Goal: Transaction & Acquisition: Purchase product/service

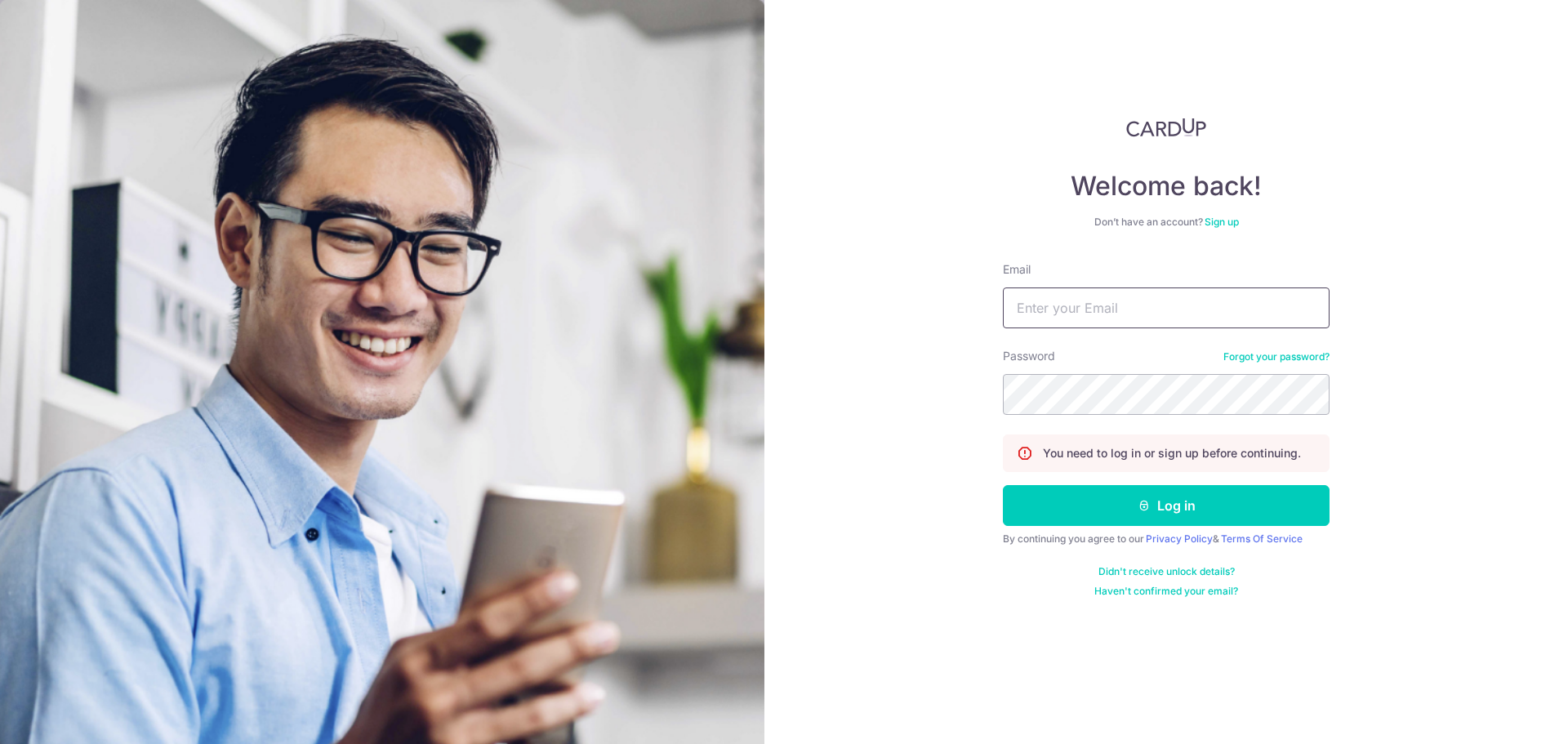
click at [1086, 307] on input "Email" at bounding box center [1166, 307] width 327 height 40
type input "chowdan@gmail.com"
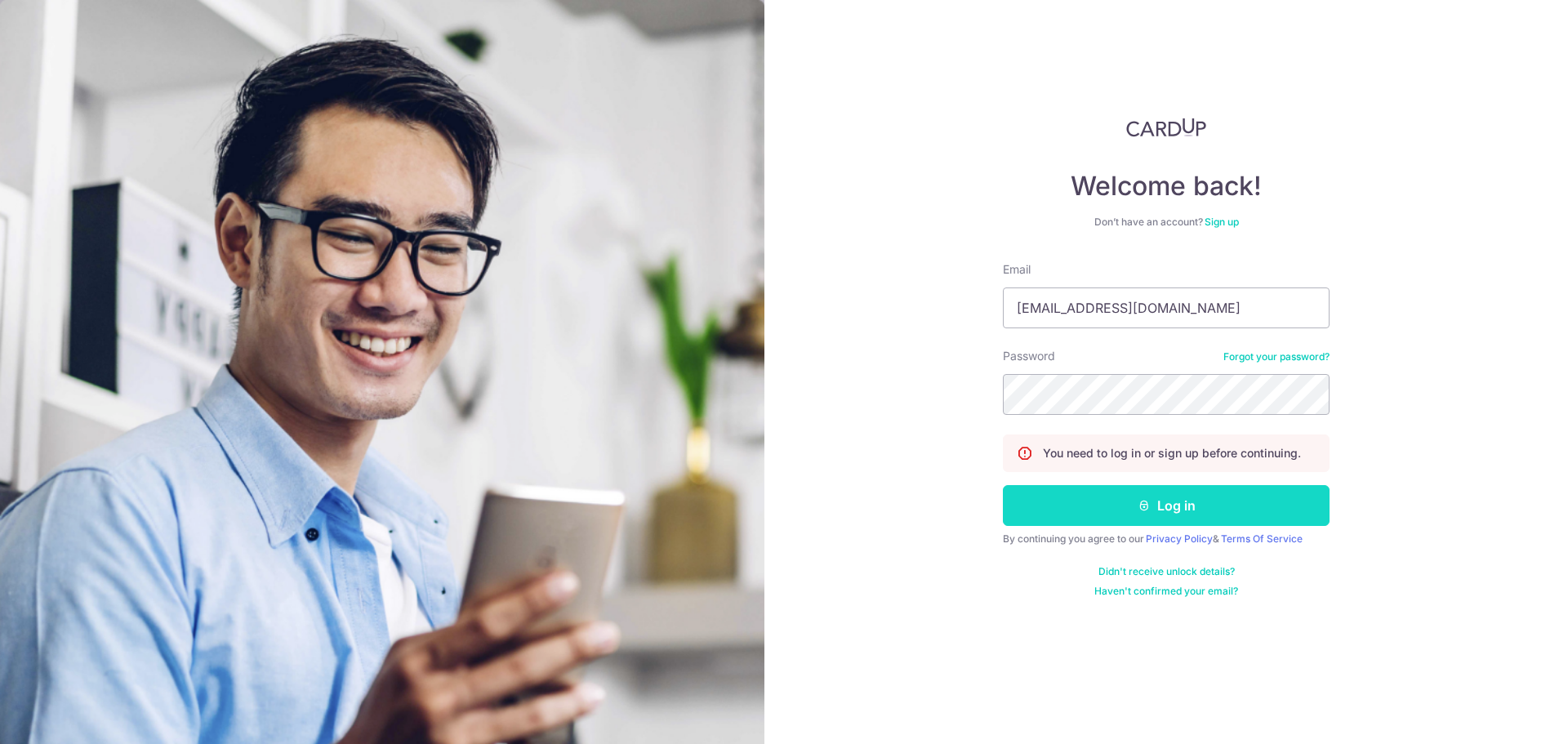
click at [1110, 514] on button "Log in" at bounding box center [1166, 505] width 327 height 40
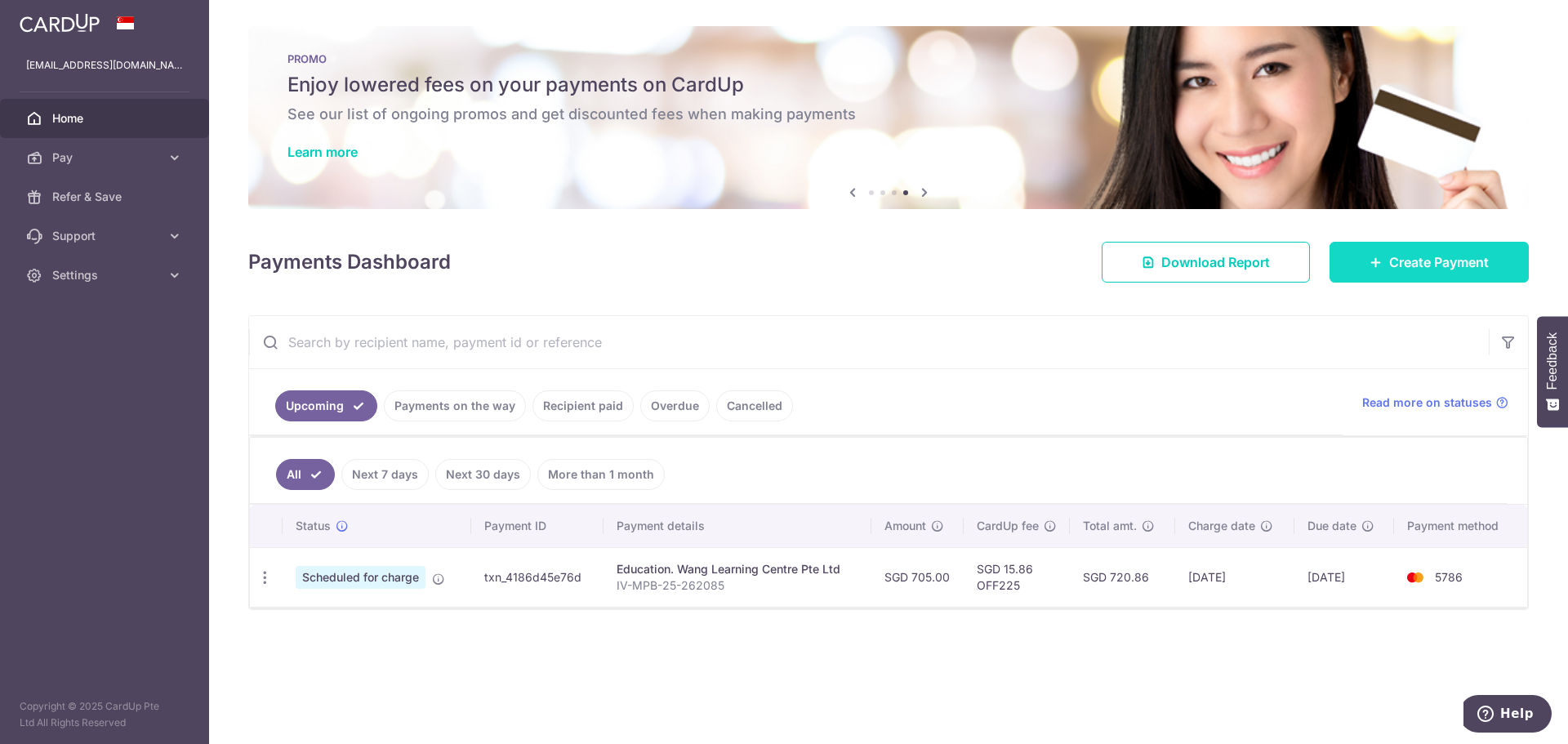
click at [1376, 272] on link "Create Payment" at bounding box center [1430, 261] width 200 height 40
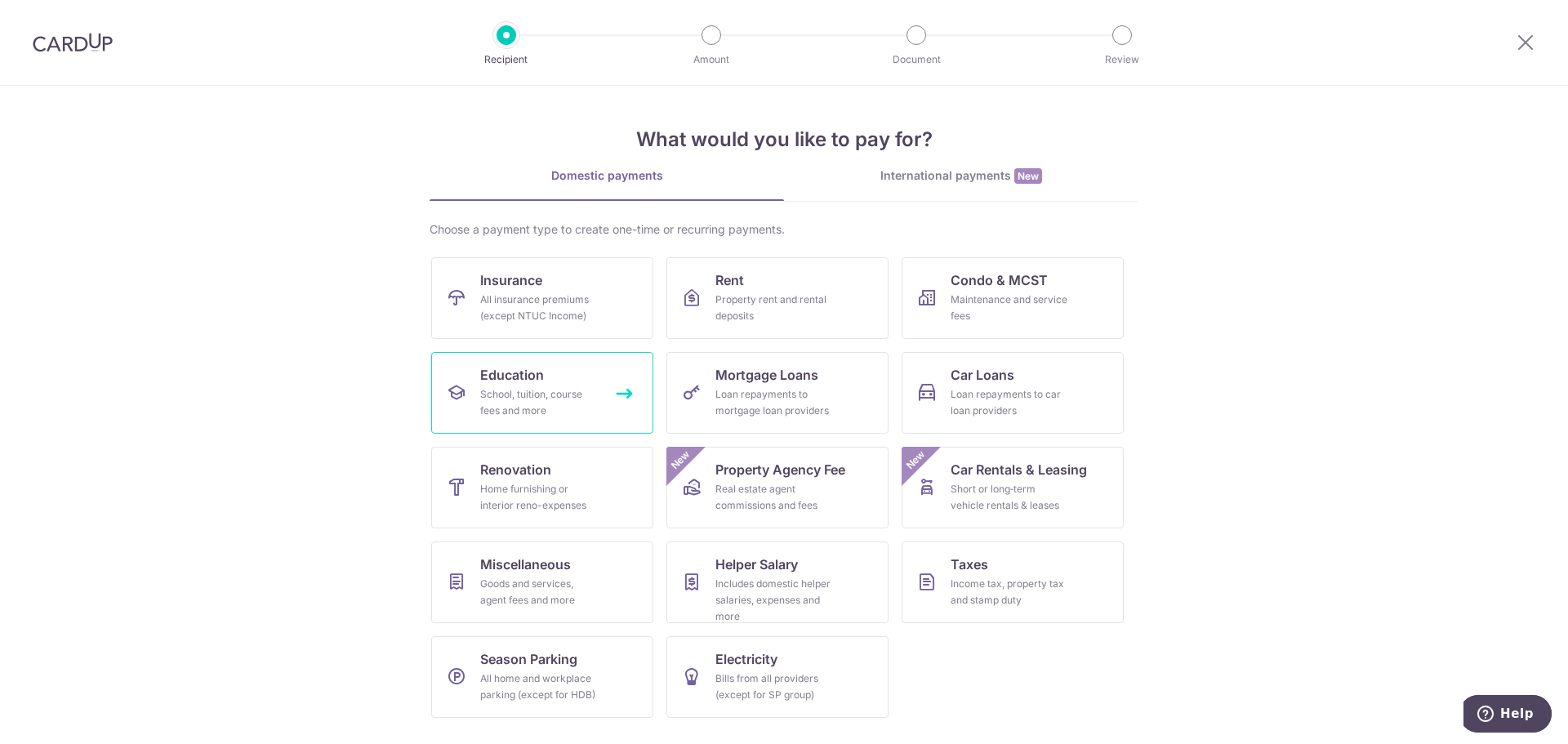
click at [622, 393] on link "Education School, tuition, course fees and more" at bounding box center [542, 392] width 222 height 82
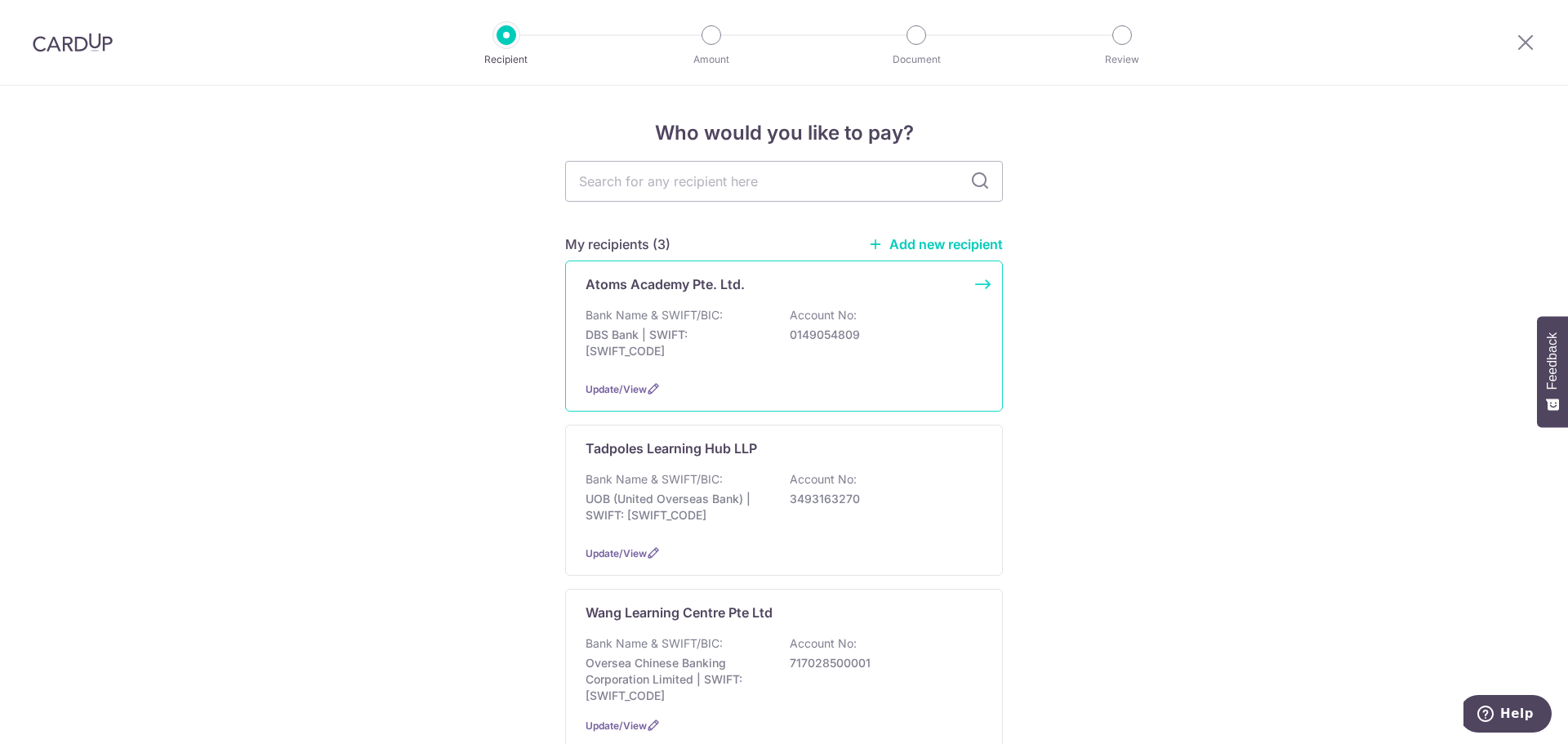
click at [976, 284] on div "Atoms Academy Pte. Ltd. Bank Name & SWIFT/BIC: DBS Bank | SWIFT: [SWIFT_CODE] A…" at bounding box center [784, 336] width 438 height 151
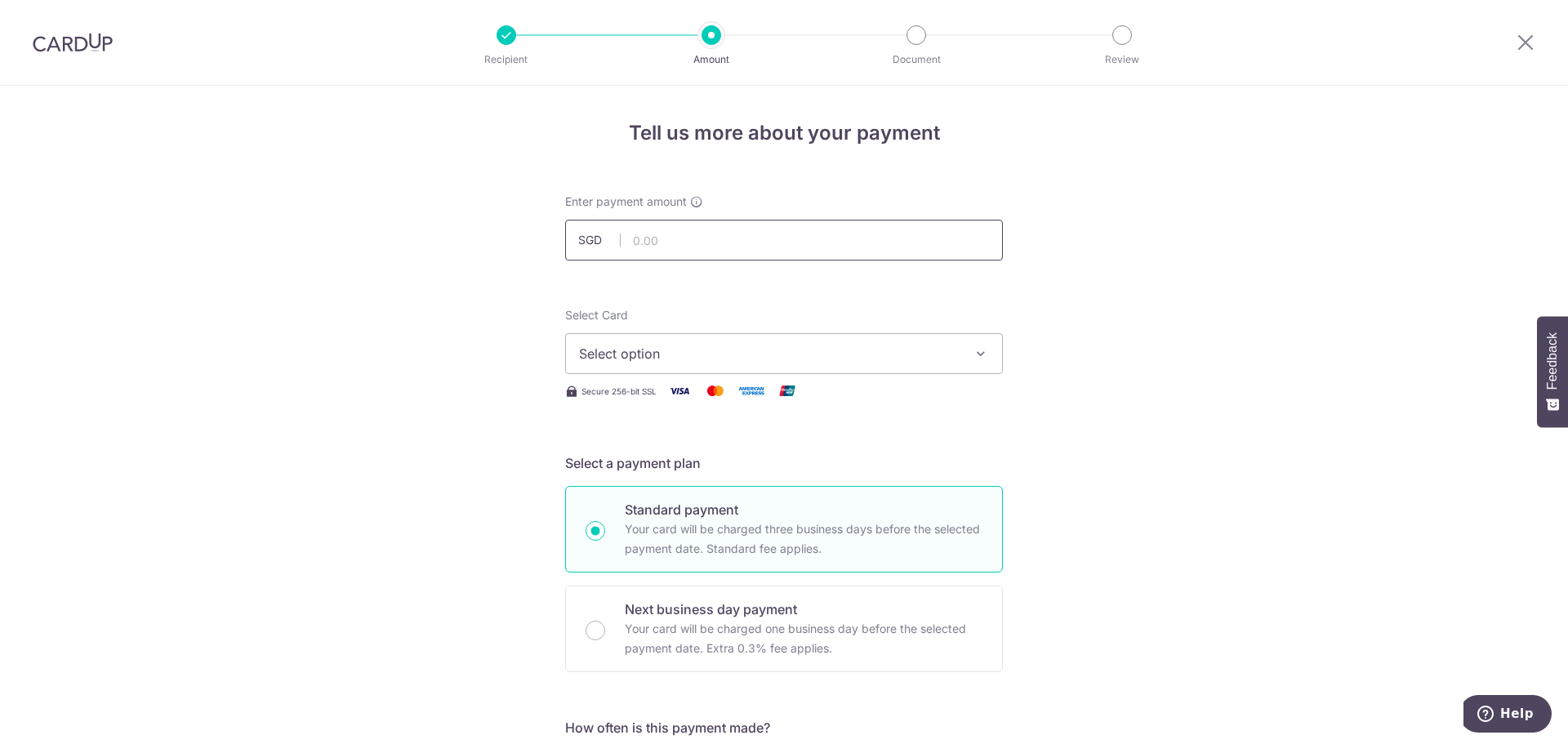
click at [787, 246] on input "text" at bounding box center [784, 239] width 438 height 40
type input "360.00"
click at [935, 354] on span "Select option" at bounding box center [769, 354] width 381 height 20
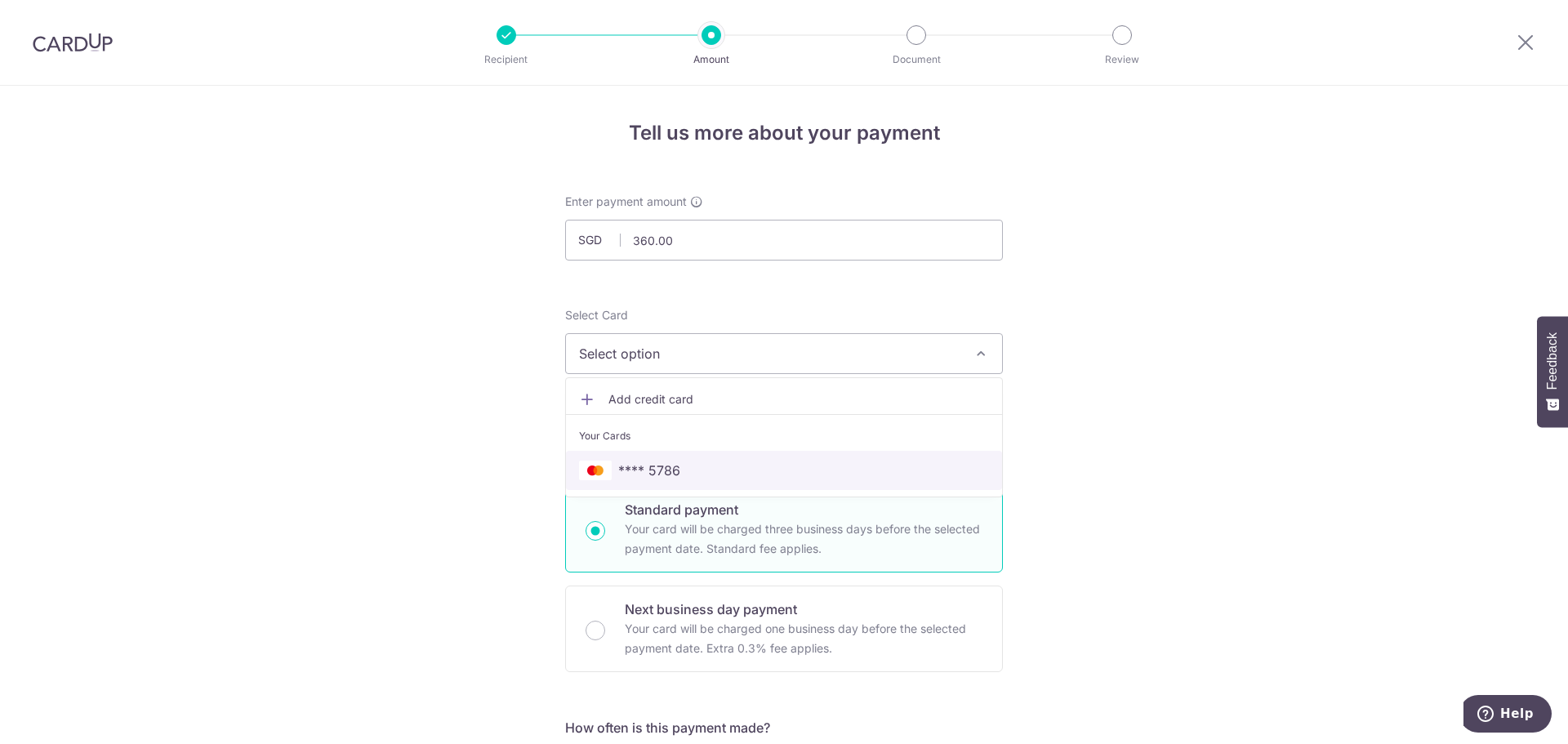
click at [671, 468] on span "**** 5786" at bounding box center [649, 470] width 62 height 20
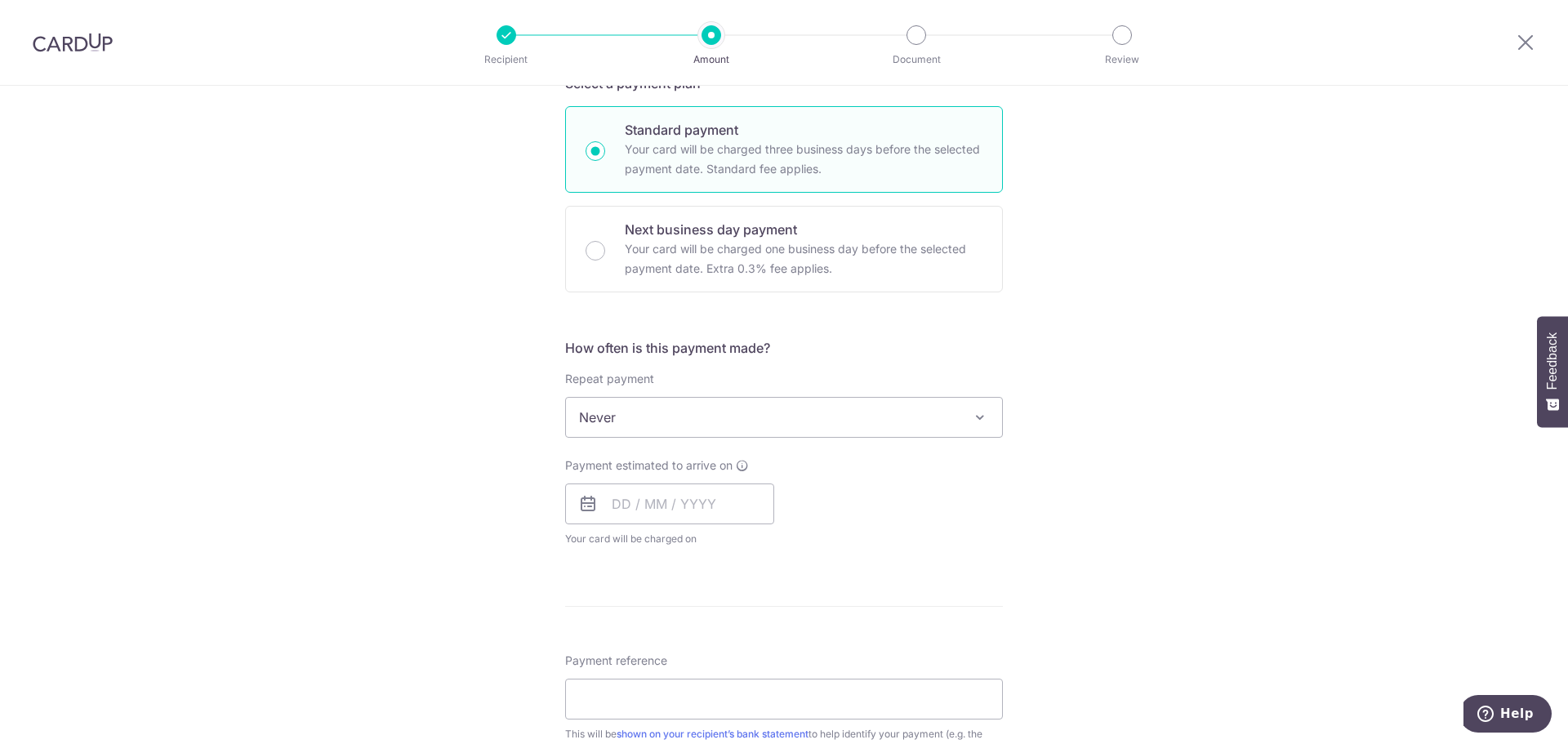
scroll to position [409, 0]
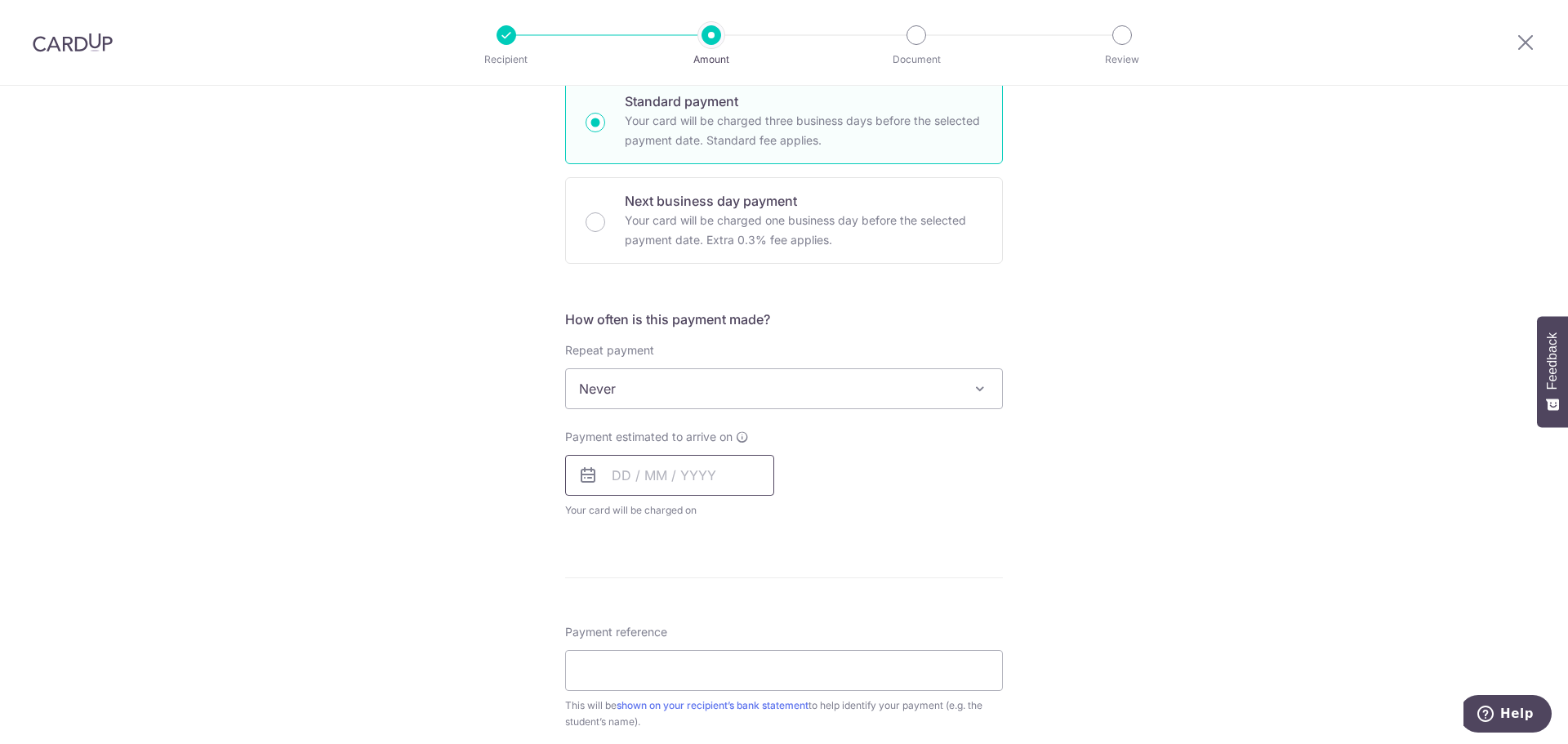
click at [617, 477] on input "text" at bounding box center [669, 475] width 209 height 40
drag, startPoint x: 754, startPoint y: 628, endPoint x: 564, endPoint y: 576, distance: 197.0
click at [754, 628] on link "12" at bounding box center [762, 624] width 26 height 26
type input "12/09/2025"
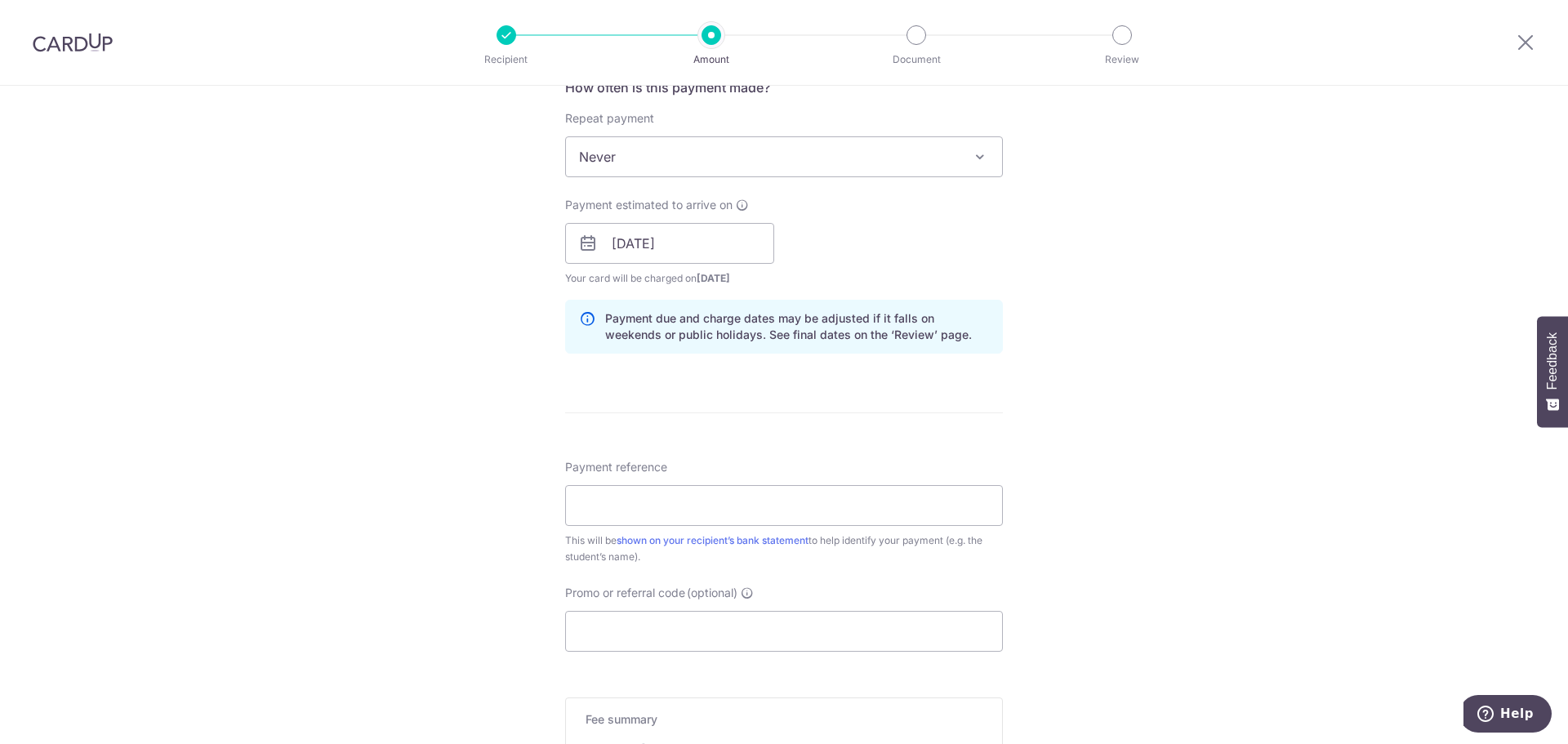
scroll to position [735, 0]
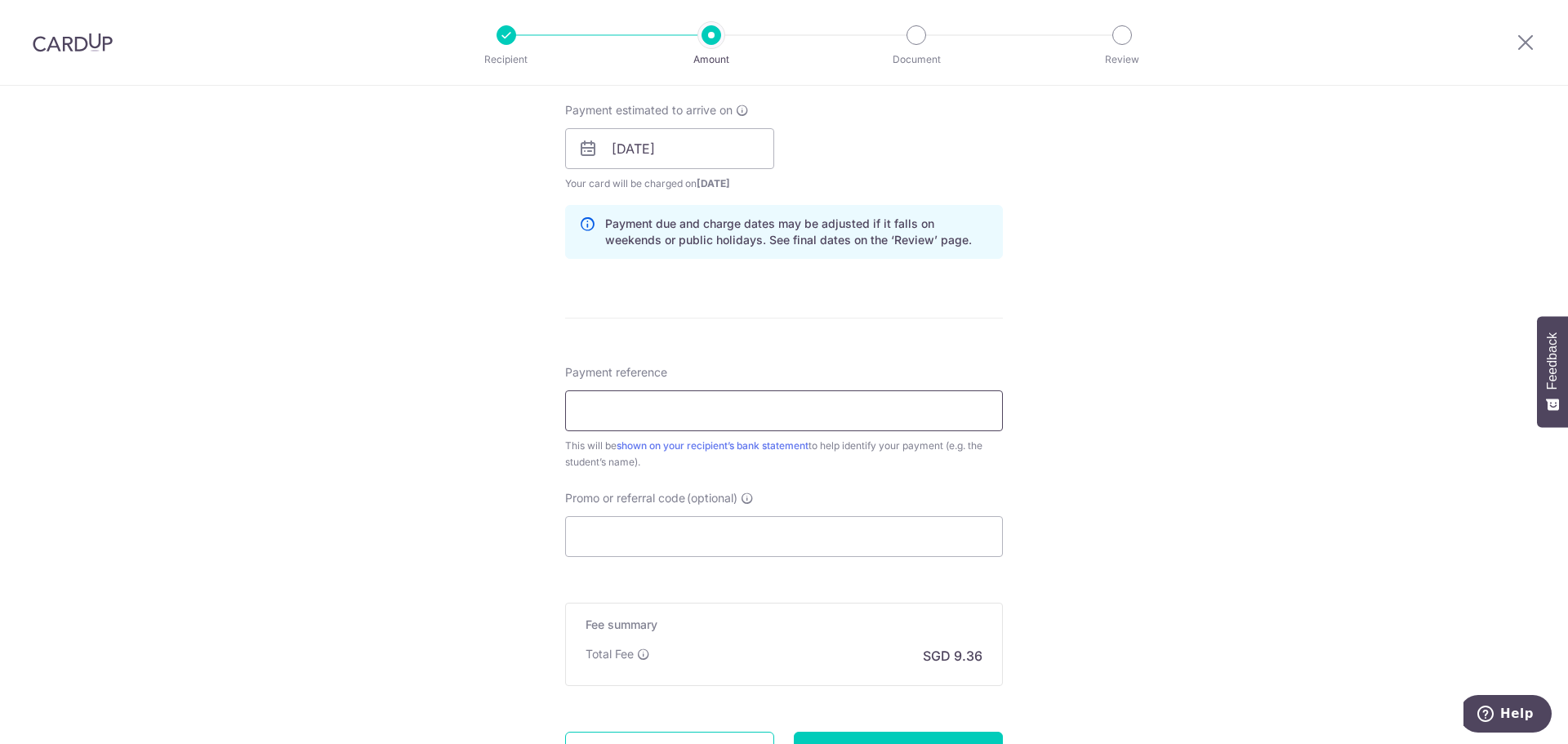
paste input "Sep2025 Inv-S3066"
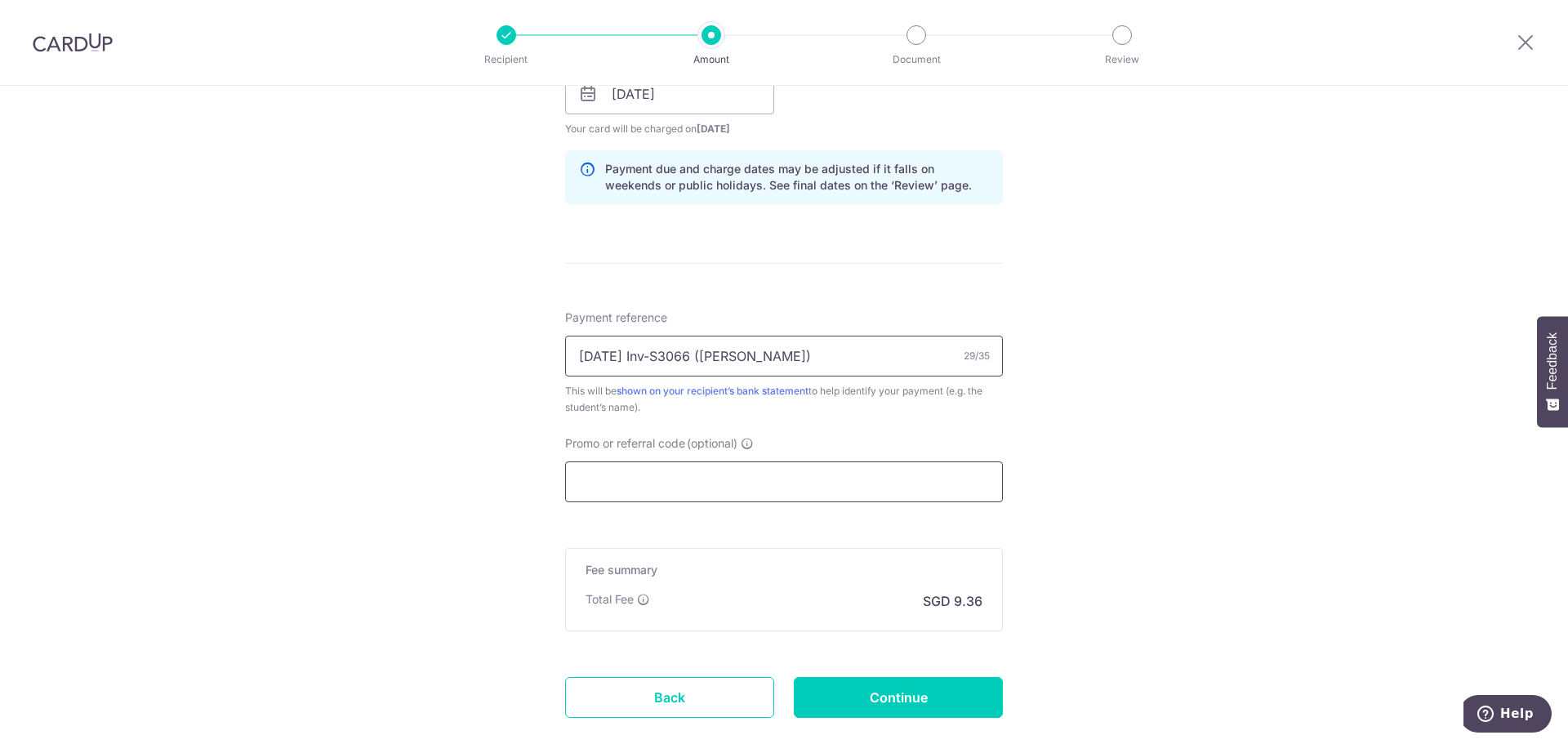
scroll to position [817, 0]
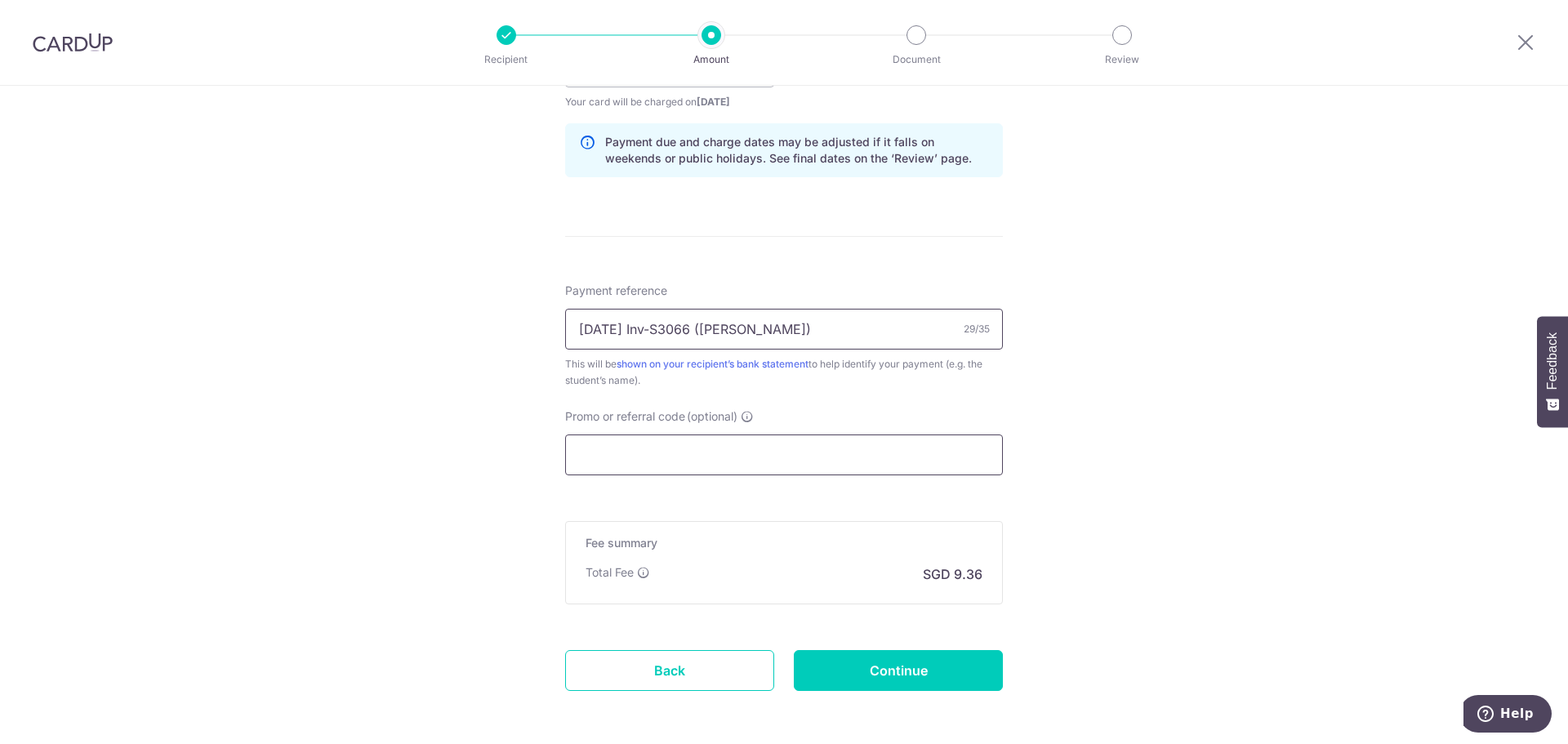
type input "[DATE] Inv-S3066 ([PERSON_NAME])"
click at [606, 442] on input "Promo or referral code (optional)" at bounding box center [784, 454] width 438 height 40
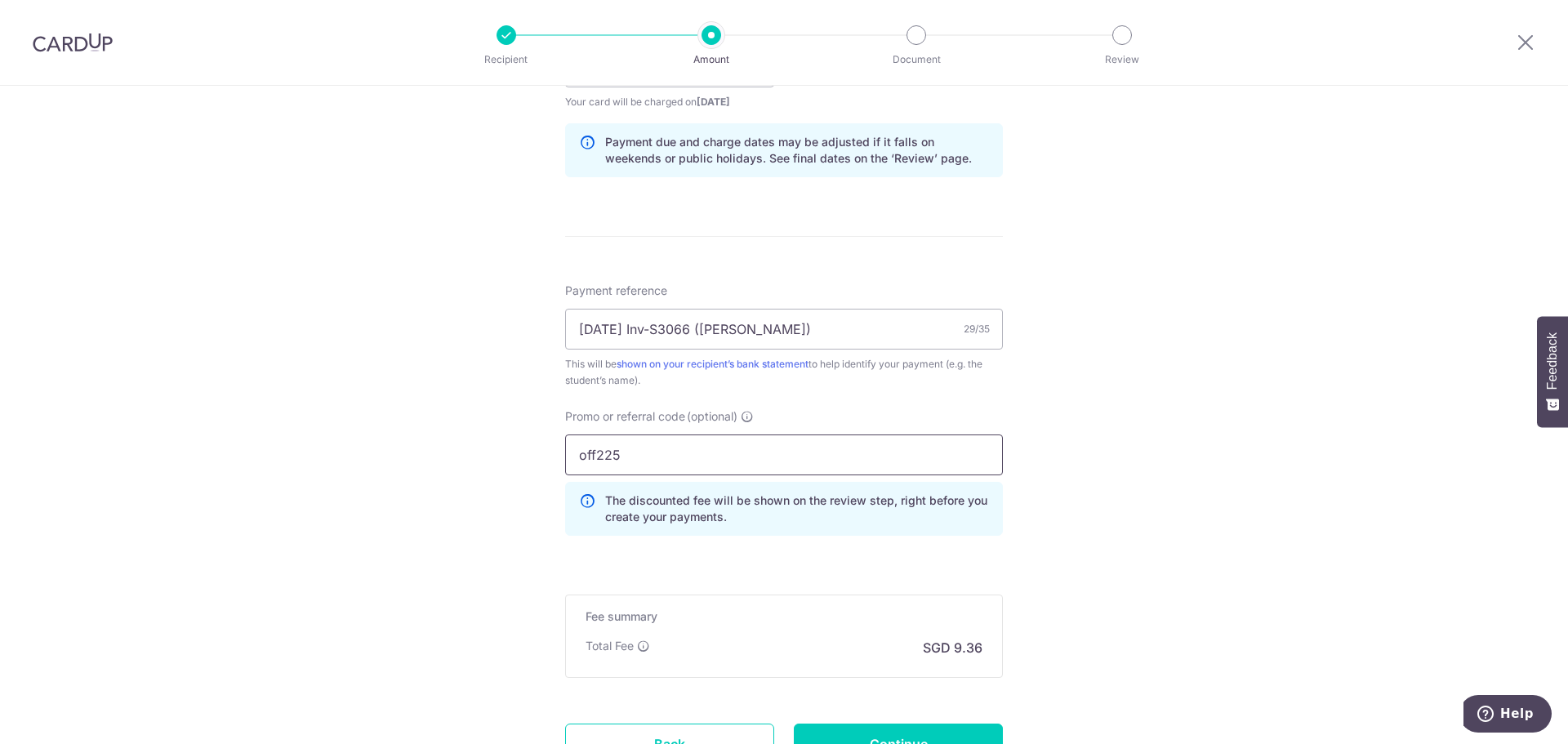
type input "off225"
click at [421, 426] on div "Tell us more about your payment Enter payment amount SGD 360.00 360.00 Select C…" at bounding box center [784, 77] width 1568 height 1618
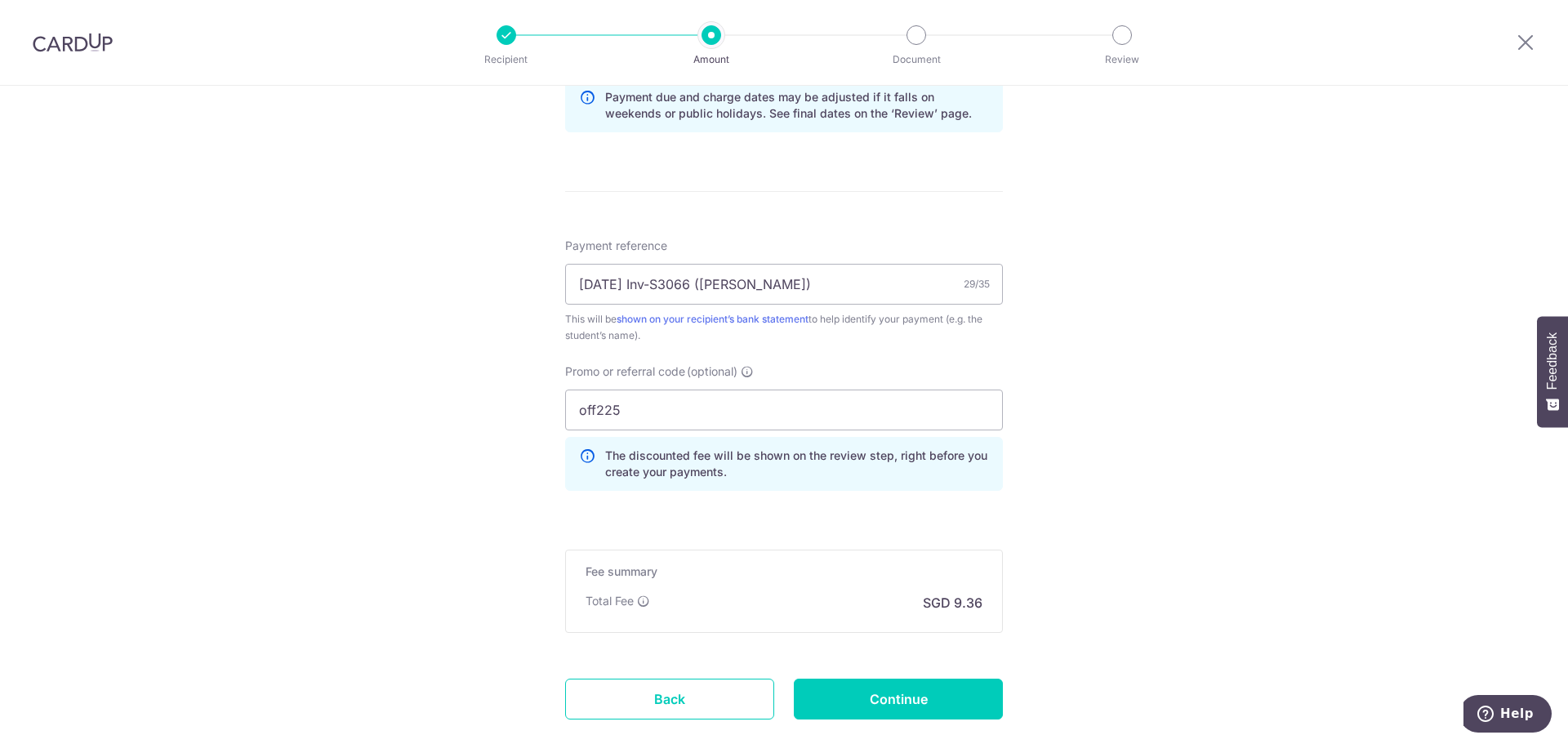
scroll to position [899, 0]
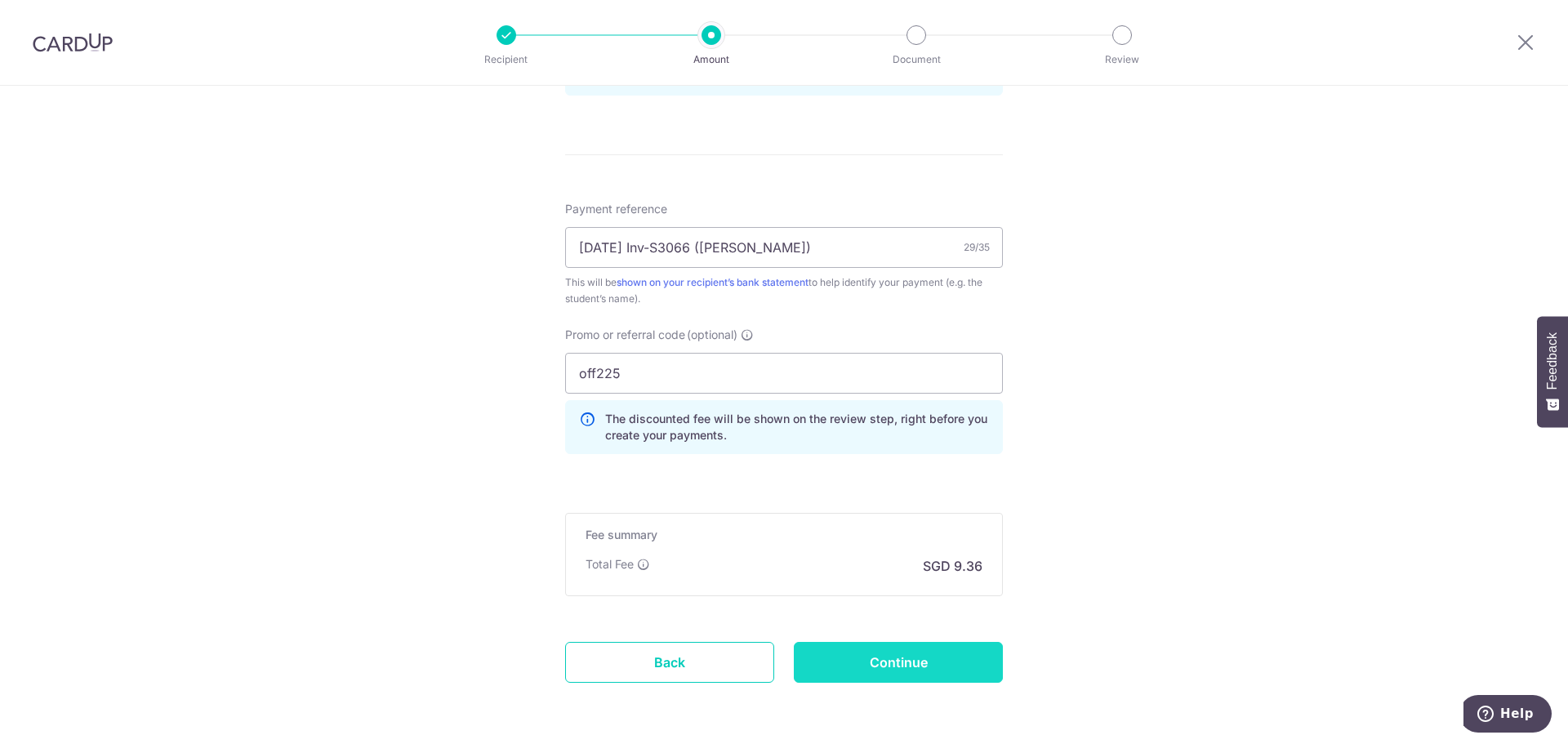
click at [964, 667] on input "Continue" at bounding box center [898, 661] width 209 height 40
type input "Create Schedule"
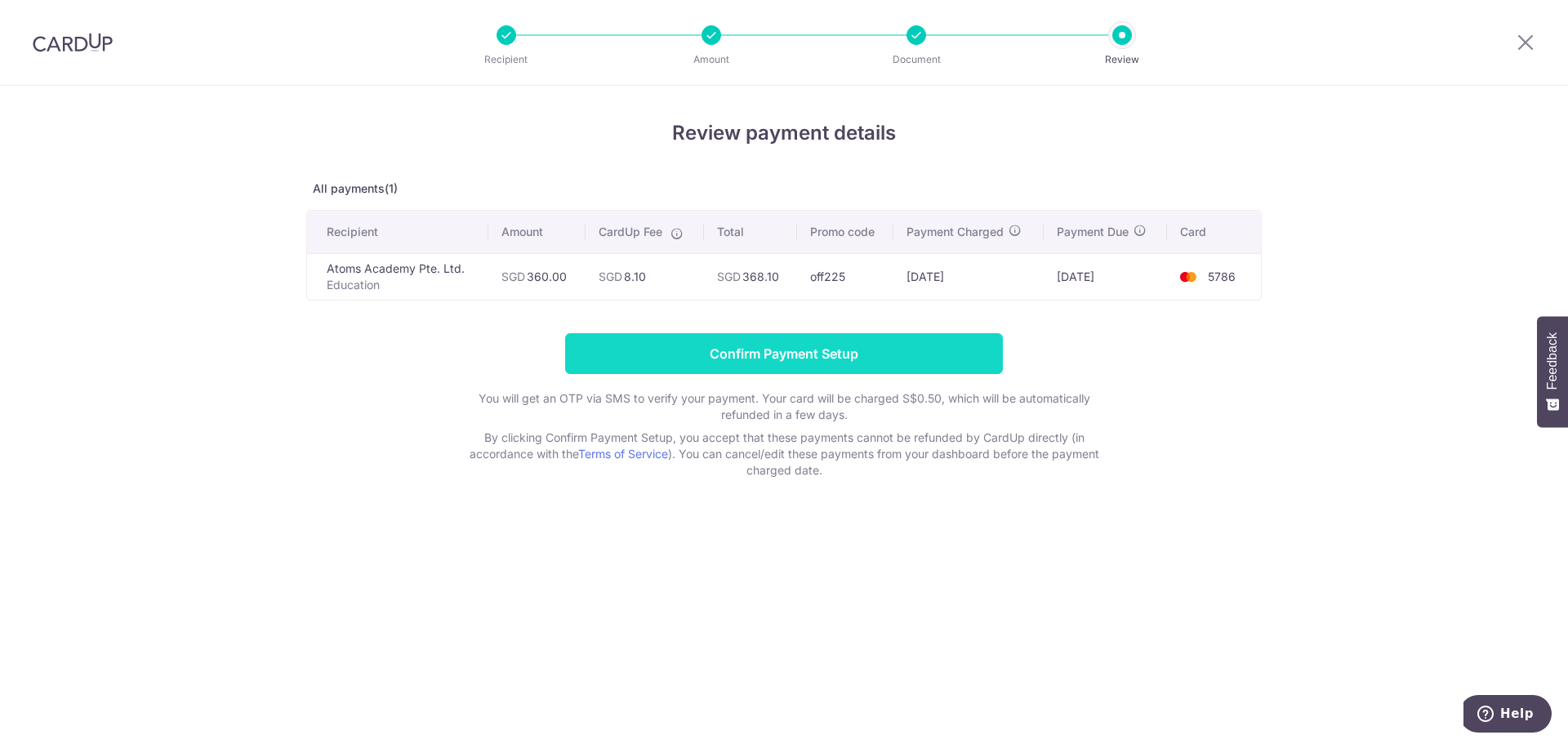
click at [698, 341] on input "Confirm Payment Setup" at bounding box center [784, 353] width 438 height 40
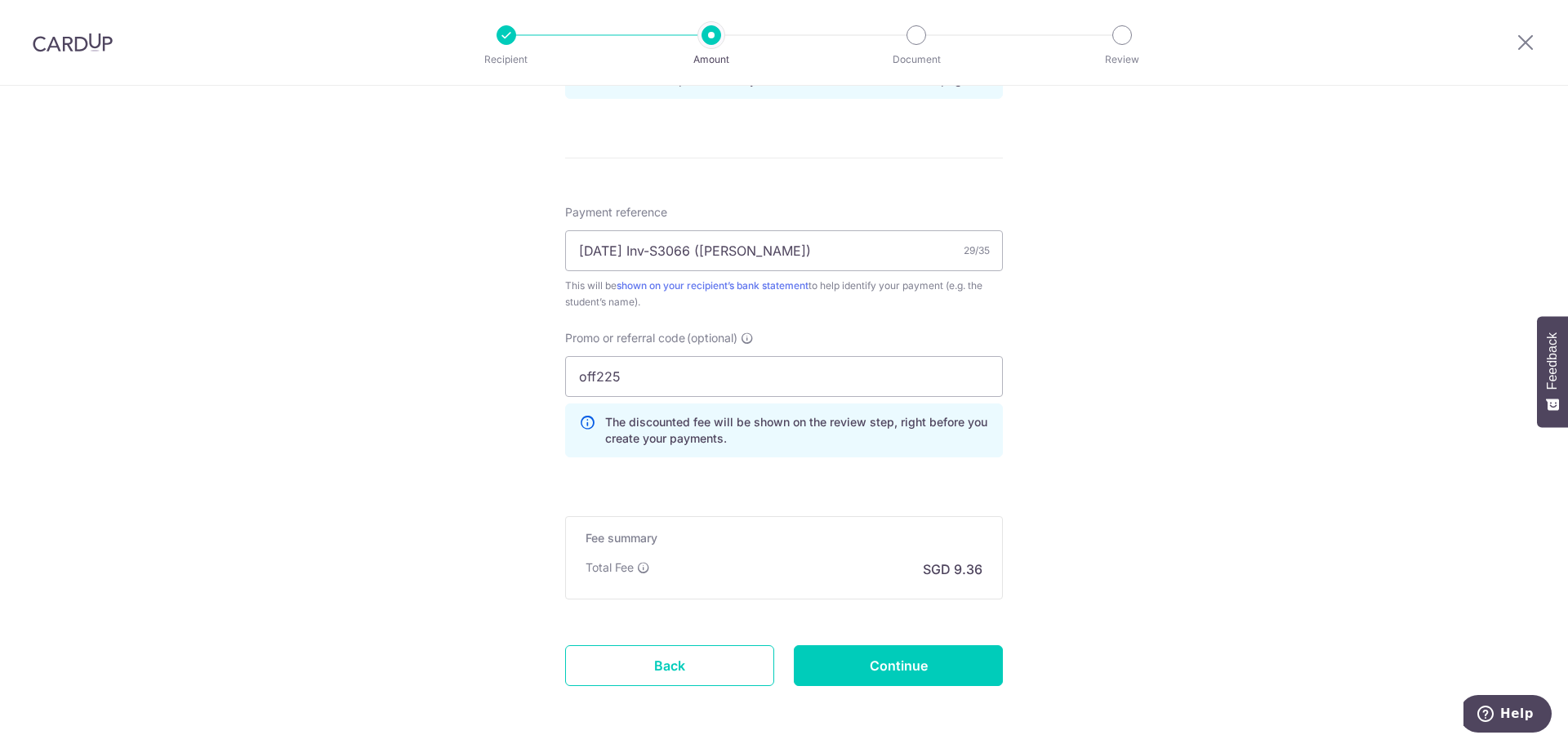
scroll to position [981, 0]
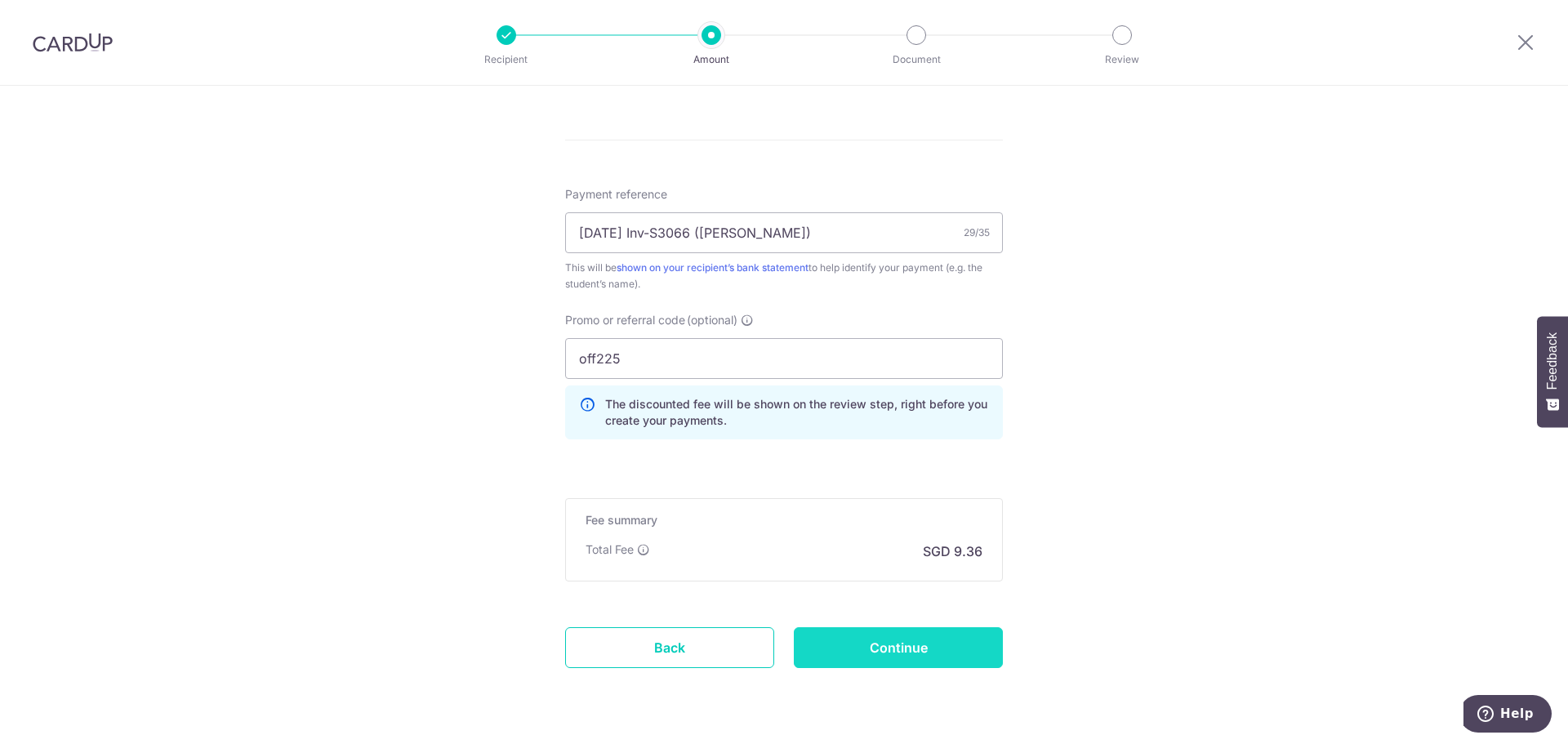
click at [935, 632] on input "Continue" at bounding box center [898, 647] width 209 height 40
type input "Update Schedule"
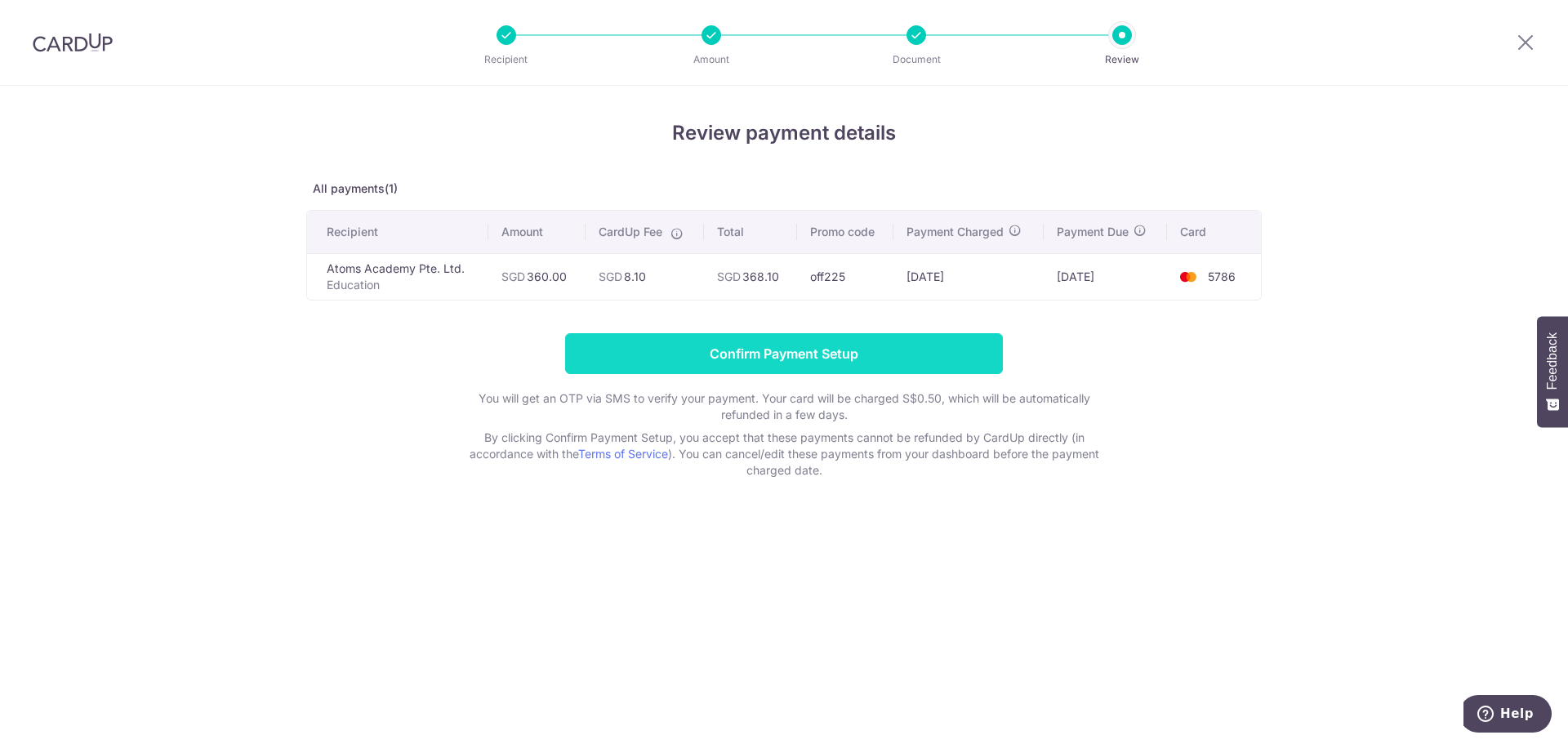
click at [801, 354] on input "Confirm Payment Setup" at bounding box center [784, 353] width 438 height 40
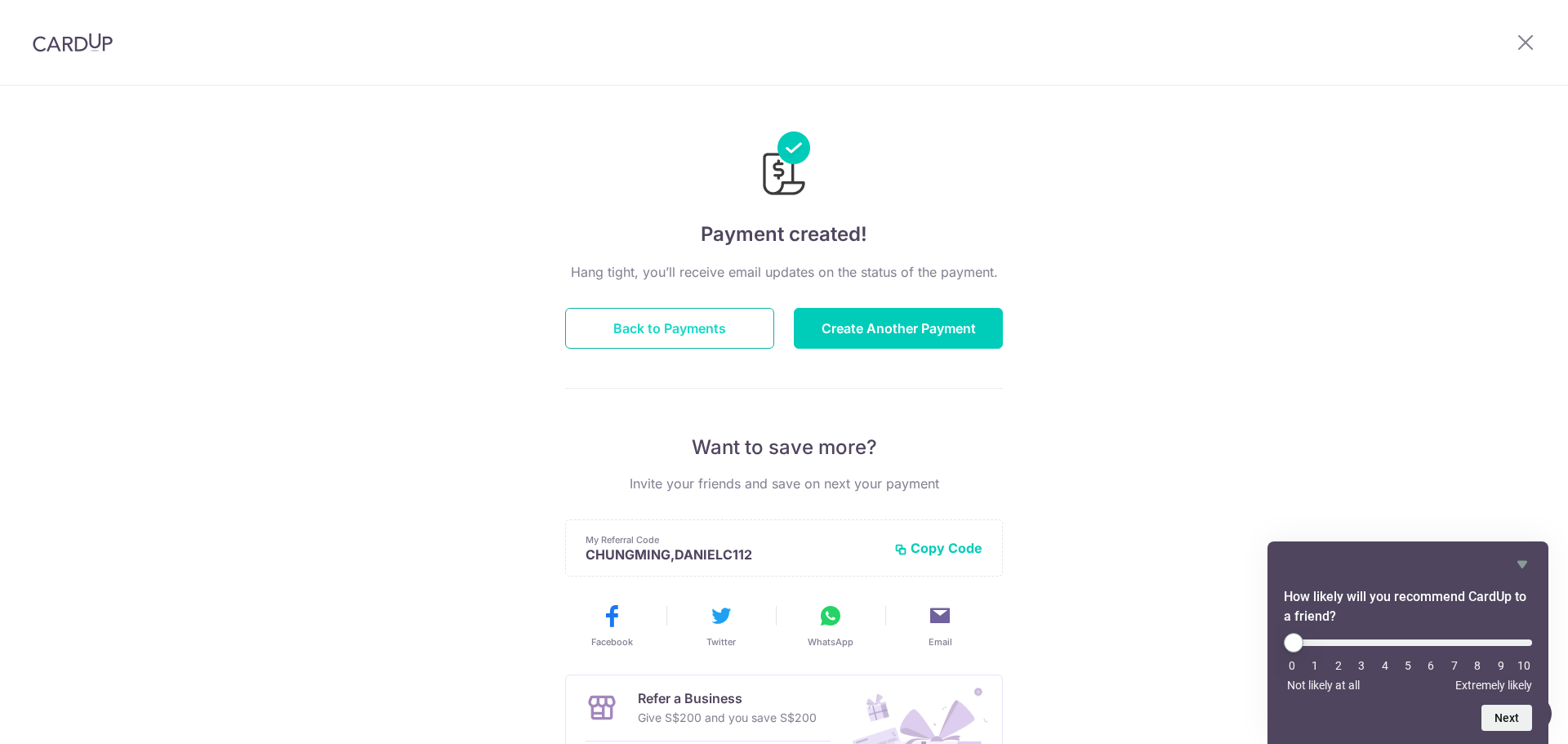
click at [580, 335] on button "Back to Payments" at bounding box center [669, 328] width 209 height 40
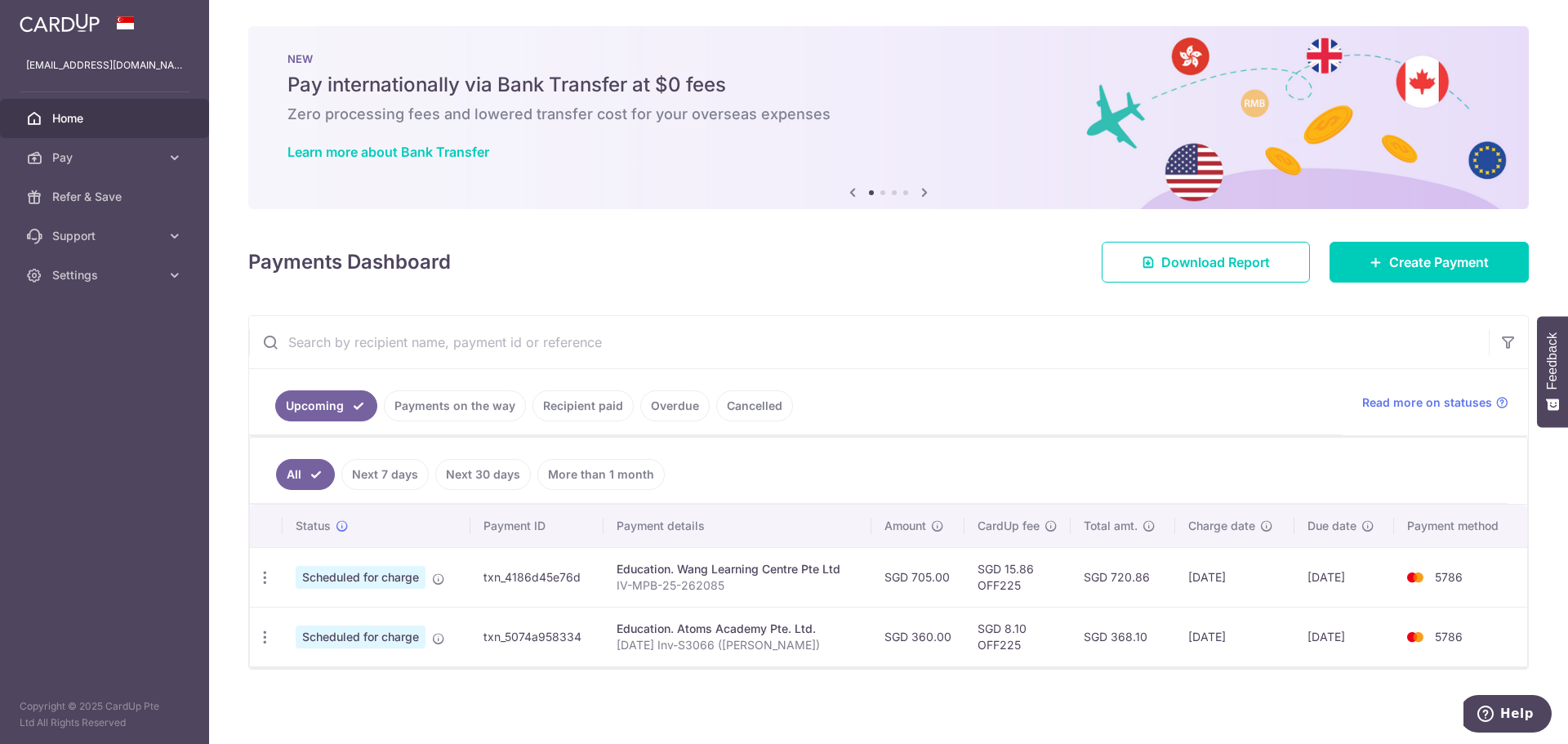
scroll to position [3, 0]
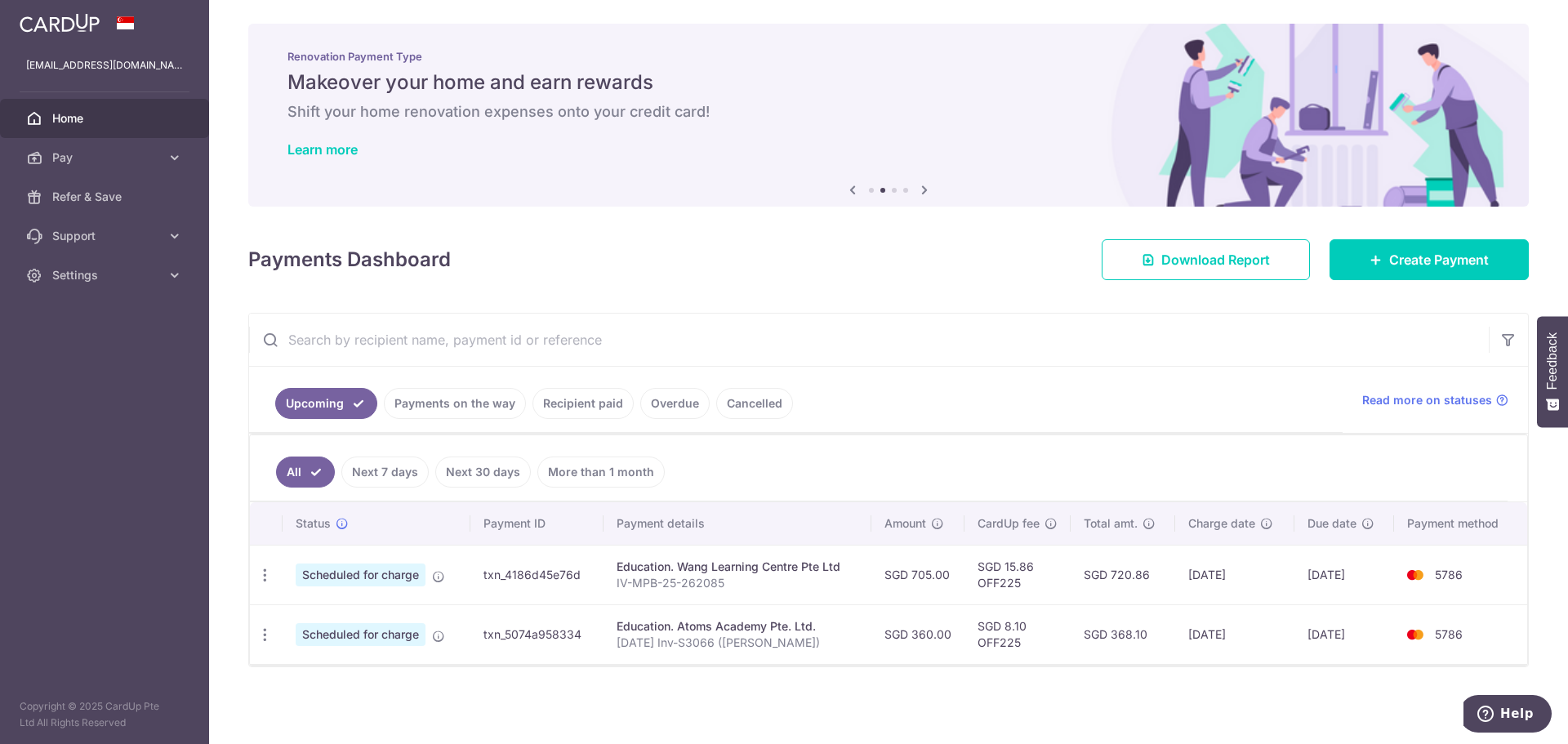
click at [380, 470] on link "Next 7 days" at bounding box center [385, 472] width 88 height 31
